Goal: Find contact information: Find contact information

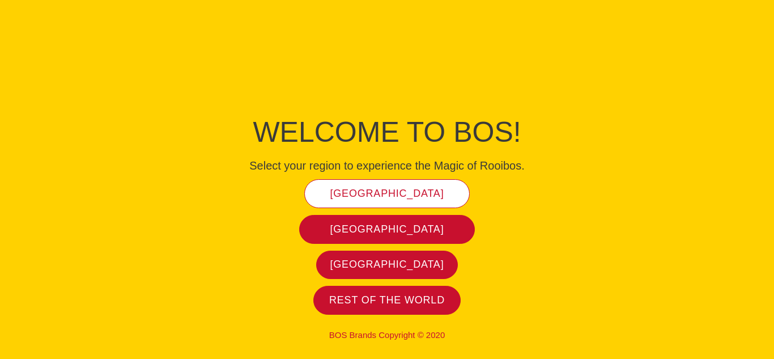
click at [376, 187] on span "[GEOGRAPHIC_DATA]" at bounding box center [387, 193] width 114 height 13
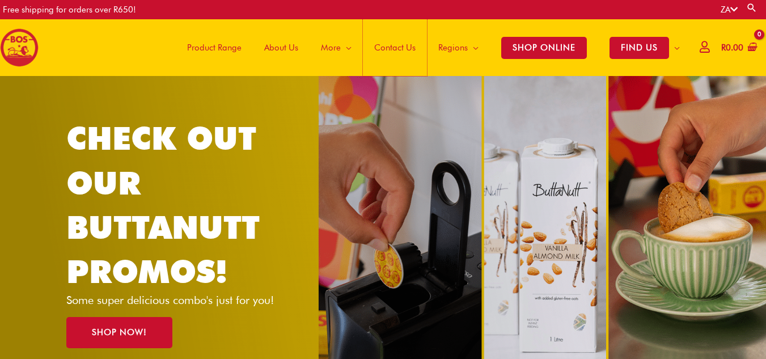
click at [395, 48] on span "Contact Us" at bounding box center [394, 48] width 41 height 34
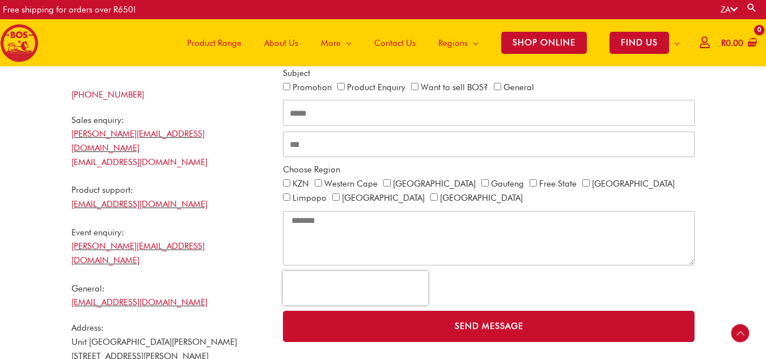
scroll to position [362, 0]
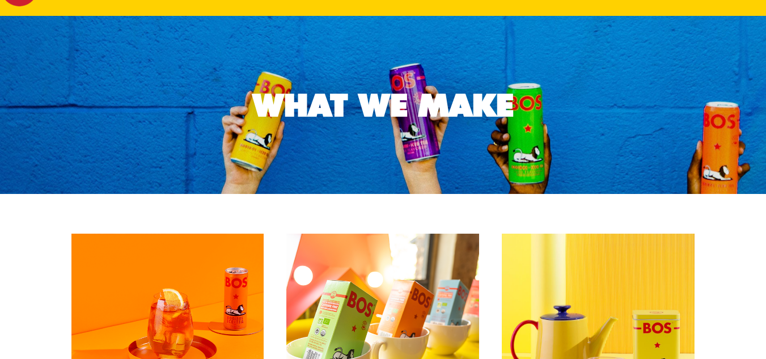
scroll to position [32, 0]
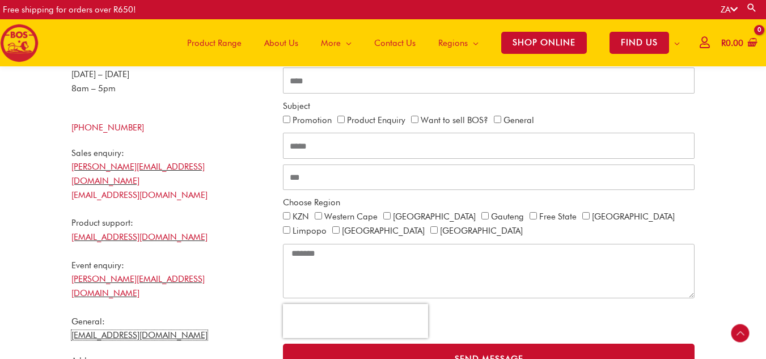
scroll to position [330, 0]
